Goal: Task Accomplishment & Management: Manage account settings

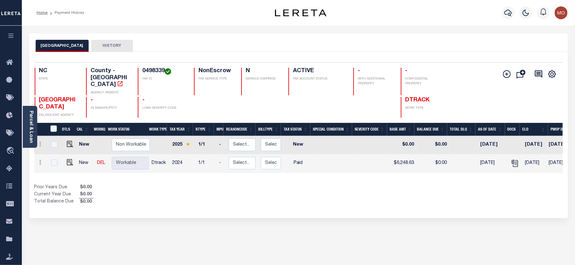
click at [562, 13] on img "button" at bounding box center [561, 12] width 13 height 13
click at [537, 49] on link "Sign out" at bounding box center [544, 45] width 51 height 11
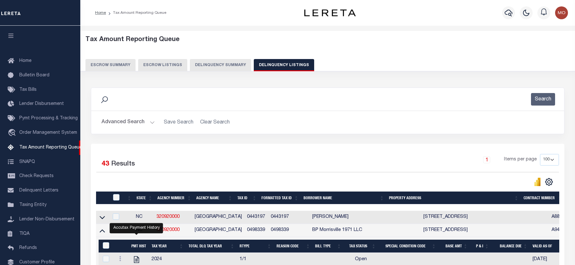
select select "100"
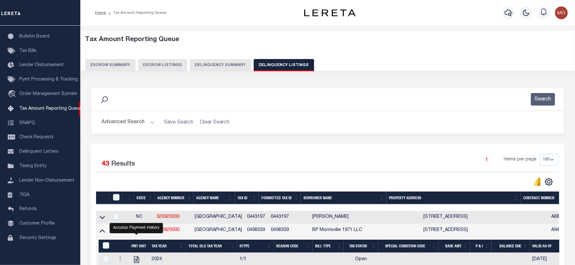
click at [558, 15] on img "button" at bounding box center [561, 12] width 13 height 13
click at [543, 48] on span "Sign out" at bounding box center [536, 45] width 18 height 4
